Goal: Navigation & Orientation: Understand site structure

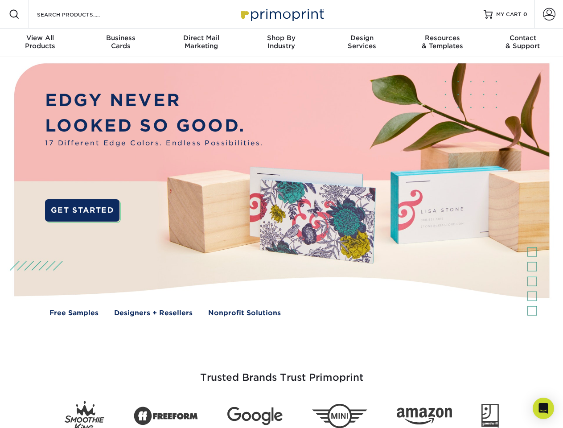
click at [281, 214] on img at bounding box center [281, 196] width 557 height 279
click at [14, 14] on span at bounding box center [14, 14] width 11 height 11
click at [549, 14] on span at bounding box center [549, 14] width 12 height 12
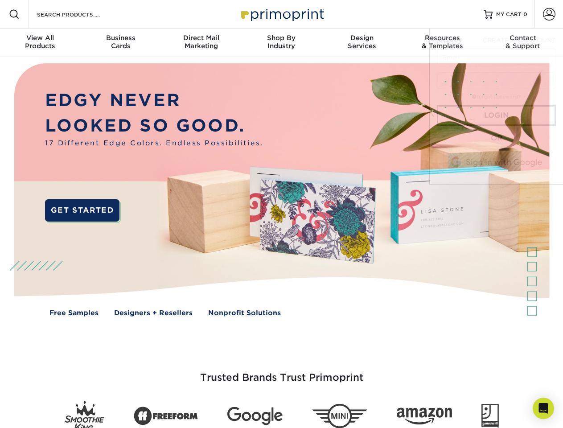
click at [40, 43] on div "View All Products" at bounding box center [40, 42] width 80 height 16
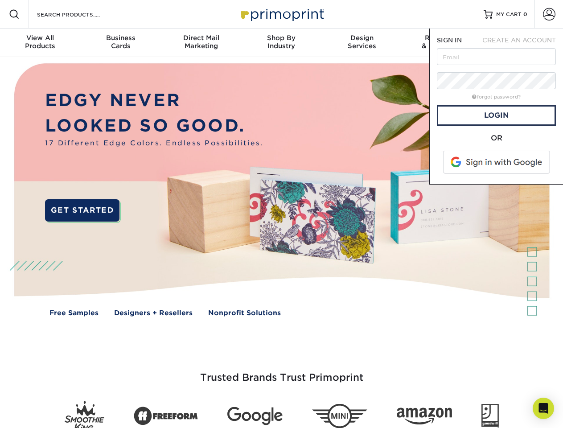
click at [120, 43] on div "Business Cards" at bounding box center [120, 42] width 80 height 16
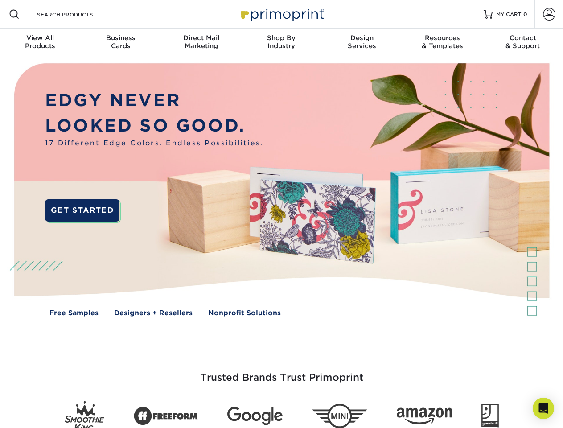
click at [201, 43] on div "Direct Mail Marketing" at bounding box center [201, 42] width 80 height 16
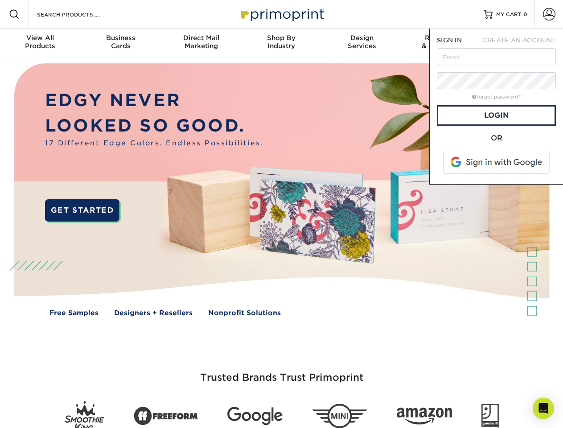
click at [281, 43] on div "Shop By Industry" at bounding box center [281, 42] width 80 height 16
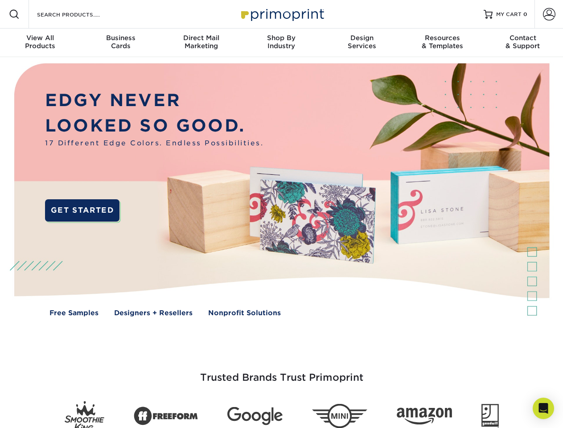
click at [362, 43] on div "Design Services" at bounding box center [362, 42] width 80 height 16
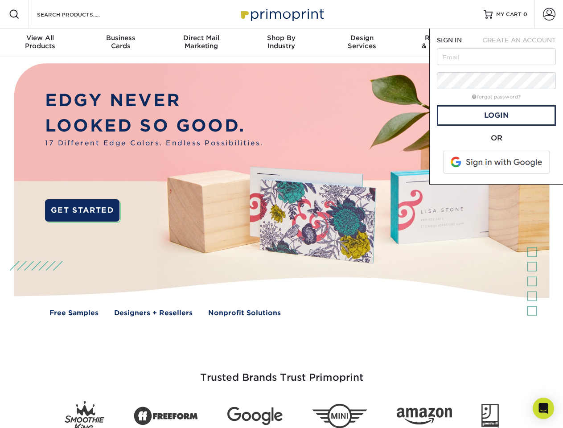
click at [442, 43] on span "SIGN IN" at bounding box center [449, 40] width 25 height 7
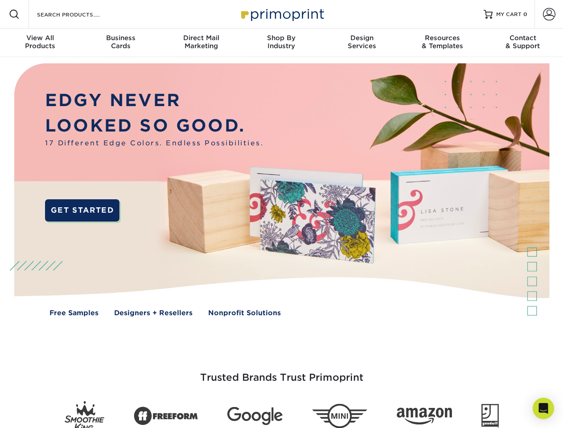
click at [523, 43] on div "Contact & Support" at bounding box center [523, 42] width 80 height 16
